Goal: Task Accomplishment & Management: Use online tool/utility

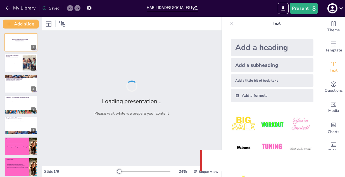
type input "HABILIDADES SOCIALES EN ADOLESCENTES"
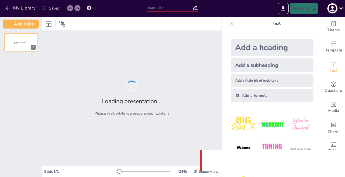
type input "HABILIDADES SOCIALES EN ADOLESCENTES"
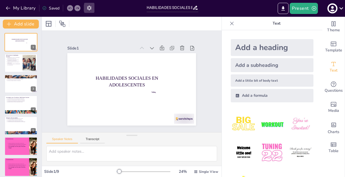
click at [89, 7] on icon "button" at bounding box center [89, 8] width 6 height 6
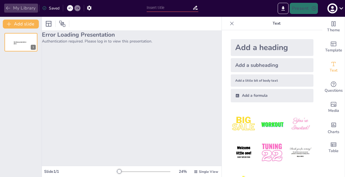
click at [14, 5] on button "My Library" at bounding box center [21, 8] width 34 height 9
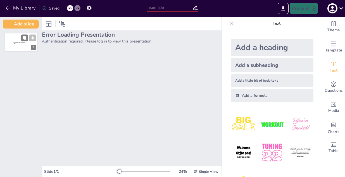
click at [25, 42] on span "Sendsteps presentation editor" at bounding box center [19, 43] width 12 height 3
click at [26, 45] on p "Sendsteps presentation editor" at bounding box center [20, 42] width 15 height 3
click at [26, 41] on p "Sendsteps presentation editor" at bounding box center [20, 42] width 15 height 3
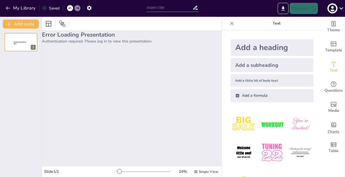
click at [48, 8] on div "Saved" at bounding box center [50, 8] width 17 height 5
click at [43, 8] on icon at bounding box center [44, 8] width 4 height 4
click at [29, 8] on button "My Library" at bounding box center [21, 8] width 34 height 9
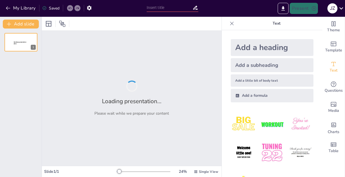
type input "HABILIDADES SOCIALES EN ADOLESCENTES"
